Goal: Find specific page/section: Find specific page/section

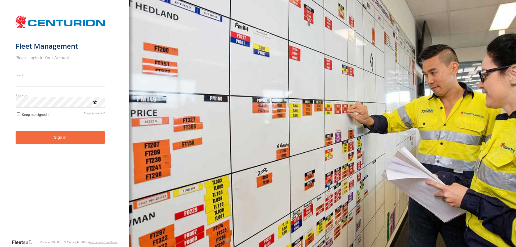
type input "**********"
click at [75, 143] on button "Sign in" at bounding box center [61, 137] width 90 height 13
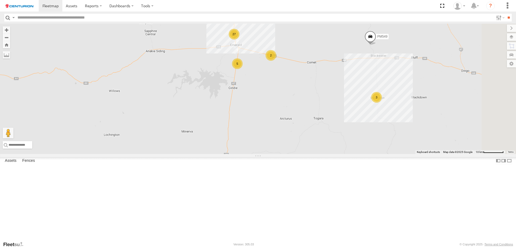
drag, startPoint x: 384, startPoint y: 112, endPoint x: 339, endPoint y: 145, distance: 55.5
click at [339, 145] on div "PM753 Cage194 MV283 PM791 Kumho 179 LL119 TL265 TL297 Cage160 FT732 Cage101 D05…" at bounding box center [258, 89] width 516 height 130
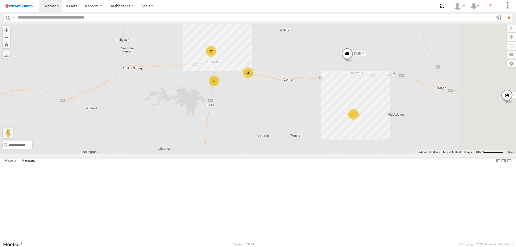
click at [353, 62] on span at bounding box center [347, 55] width 12 height 15
click at [355, 99] on div "PM753 Cage194 MV283 PM791 Kumho 179 LL119 TL265 TL297 Cage160 FT732 Cage101 D05…" at bounding box center [258, 89] width 516 height 130
click at [253, 78] on div "2" at bounding box center [248, 72] width 11 height 11
